Goal: Task Accomplishment & Management: Manage account settings

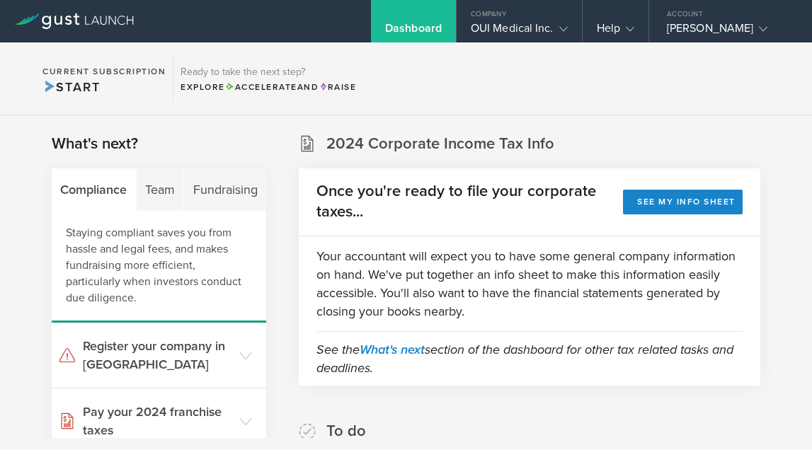
scroll to position [14, 0]
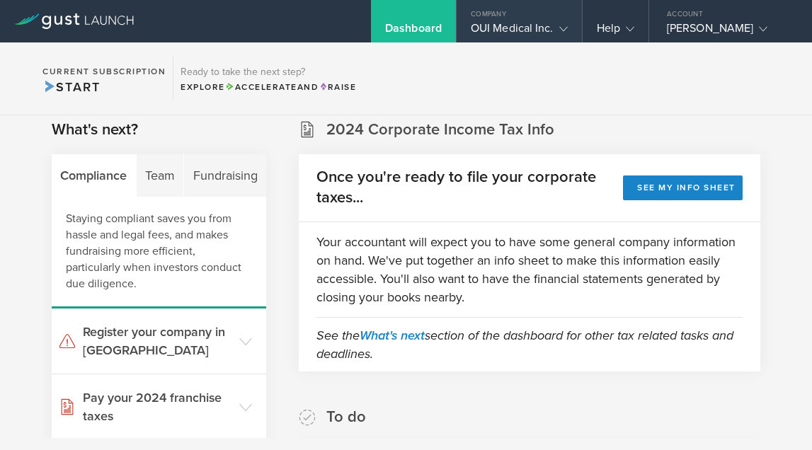
click at [521, 24] on div "OUI Medical Inc." at bounding box center [519, 31] width 97 height 21
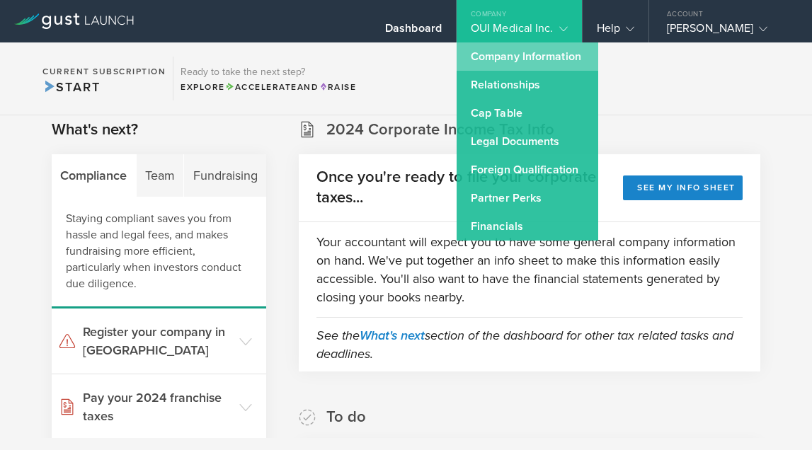
click at [546, 57] on link "Company Information" at bounding box center [527, 56] width 142 height 28
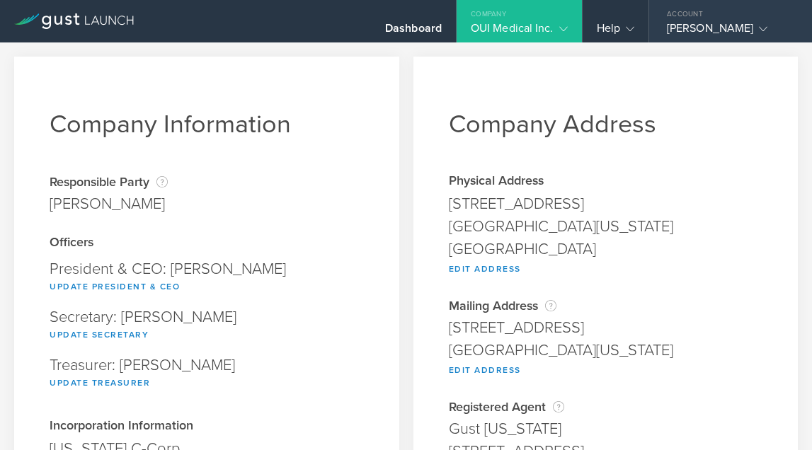
click at [739, 23] on div "[PERSON_NAME]" at bounding box center [727, 31] width 120 height 21
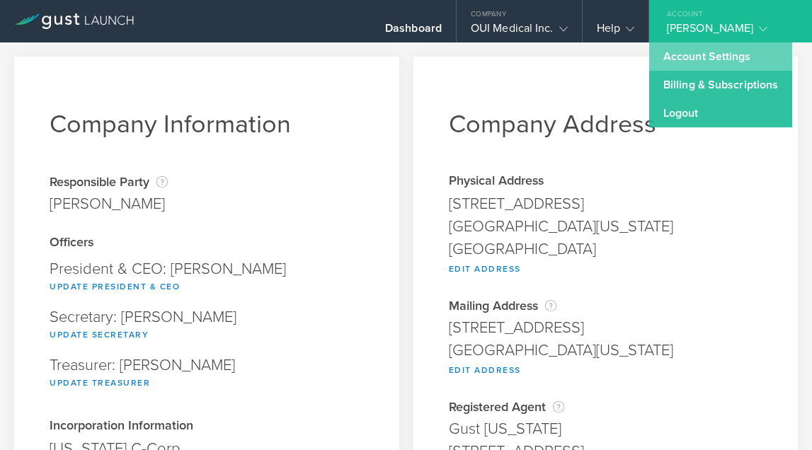
click at [722, 50] on link "Account Settings" at bounding box center [720, 56] width 143 height 28
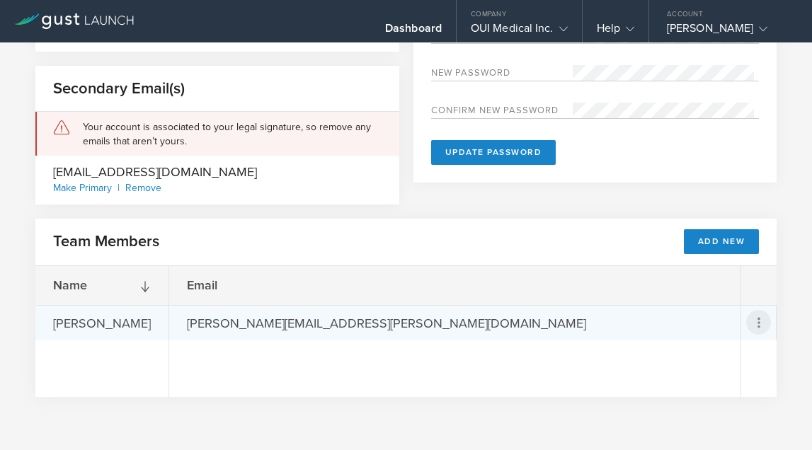
click at [757, 326] on icon at bounding box center [758, 322] width 3 height 11
click at [700, 388] on div "Remove Team Member" at bounding box center [699, 387] width 116 height 16
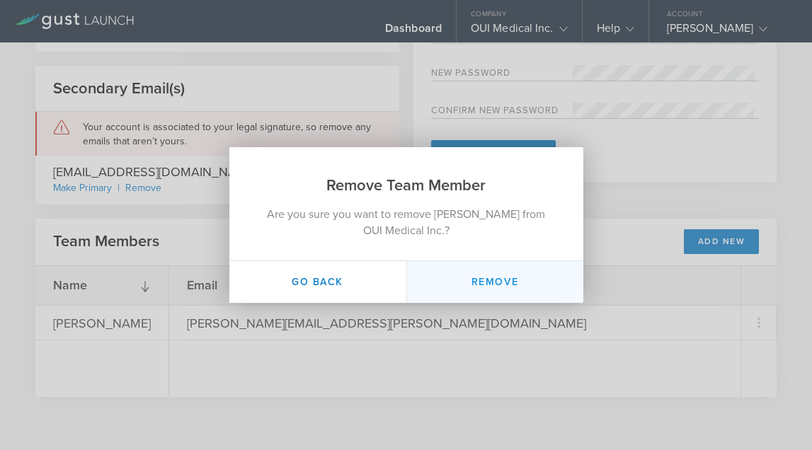
click at [507, 270] on button "Remove" at bounding box center [494, 282] width 177 height 42
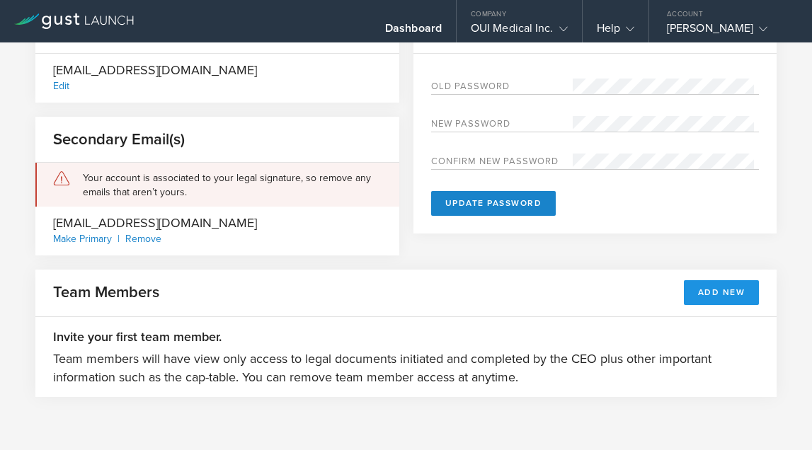
click at [723, 280] on button "Add New" at bounding box center [722, 292] width 76 height 25
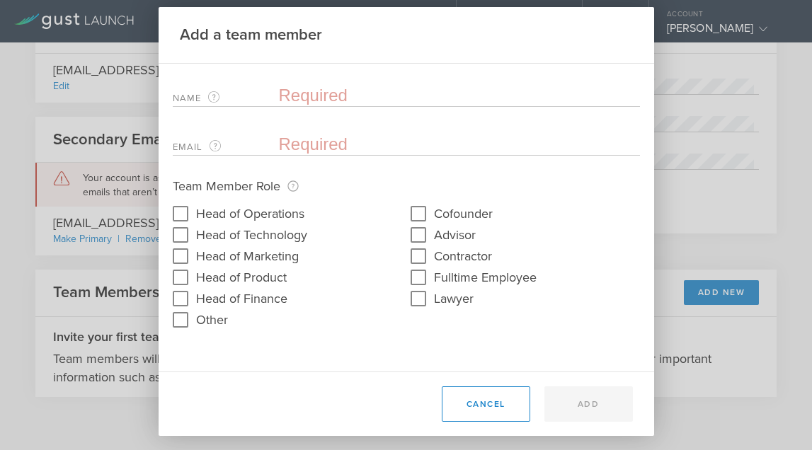
click at [175, 323] on input "Other" at bounding box center [180, 320] width 23 height 23
checkbox input "true"
click at [303, 344] on input "text" at bounding box center [406, 346] width 467 height 16
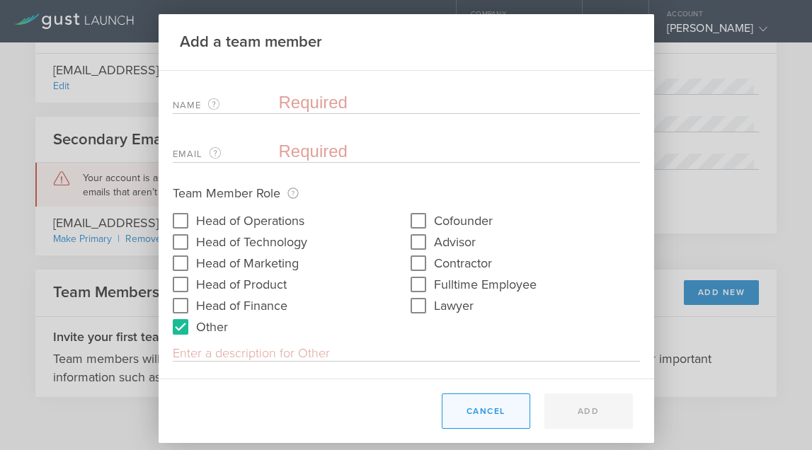
click at [501, 404] on button "Cancel" at bounding box center [486, 410] width 88 height 35
